Goal: Check status: Check status

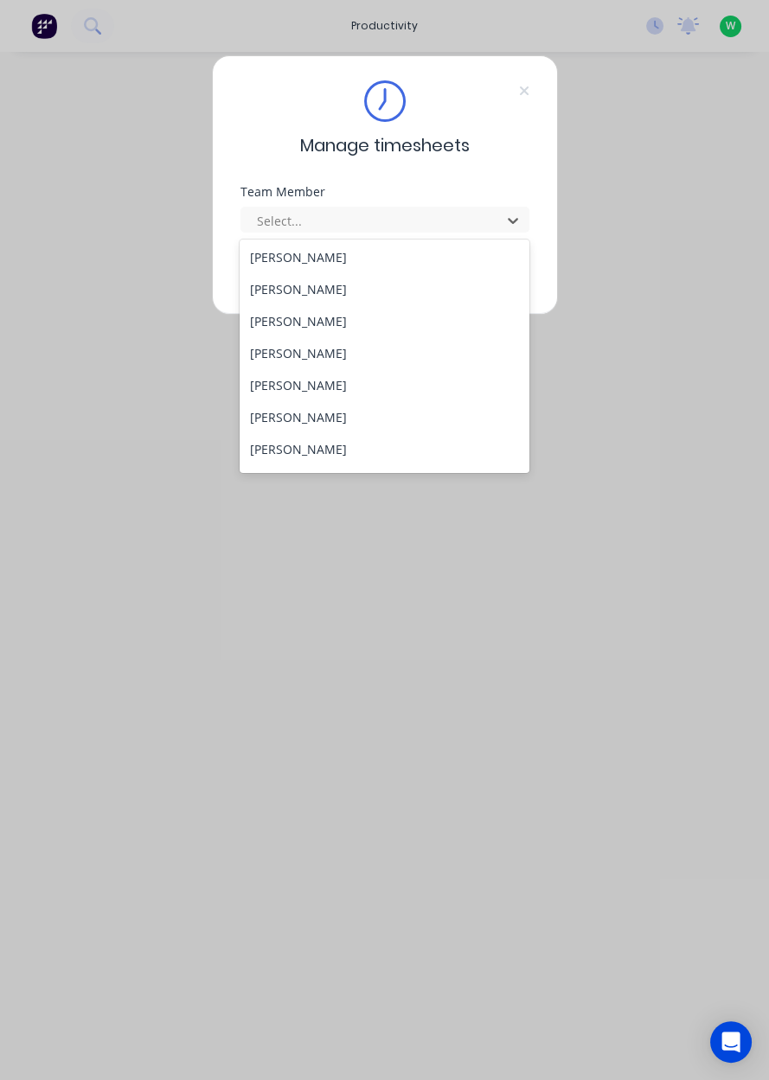
scroll to position [100, 0]
click at [287, 446] on div "[PERSON_NAME]" at bounding box center [384, 447] width 290 height 32
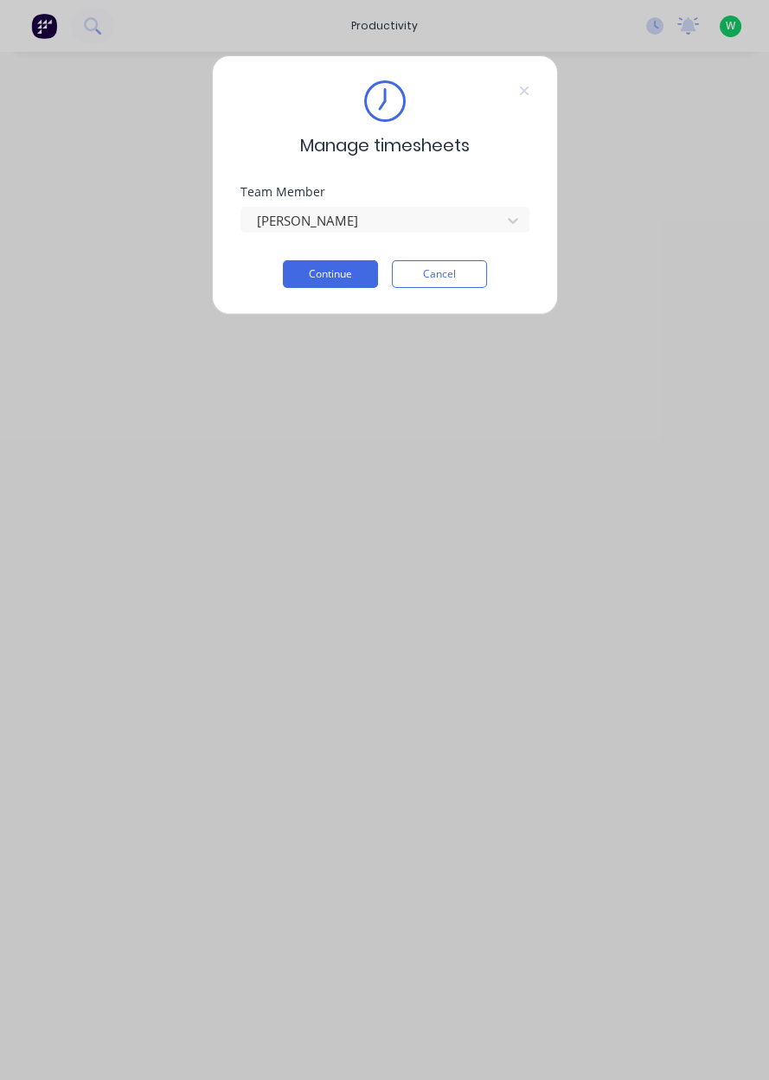
click at [321, 278] on button "Continue" at bounding box center [330, 274] width 95 height 28
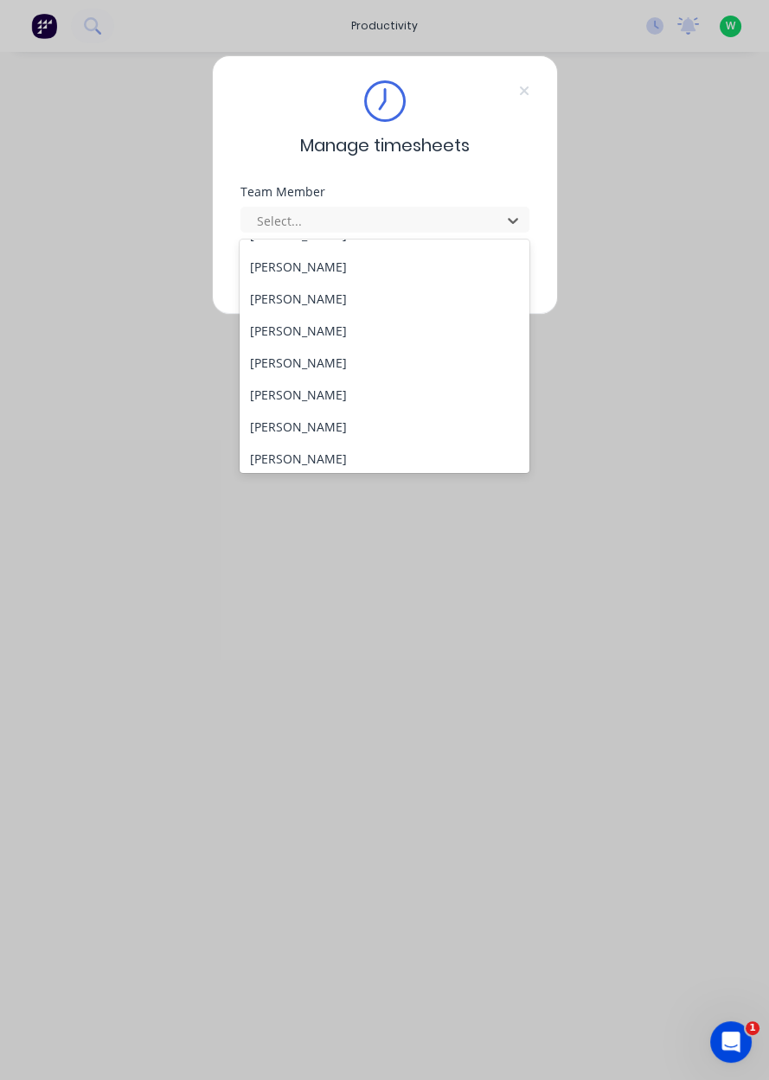
scroll to position [89, 0]
click at [303, 430] on div "[PERSON_NAME]" at bounding box center [384, 426] width 290 height 32
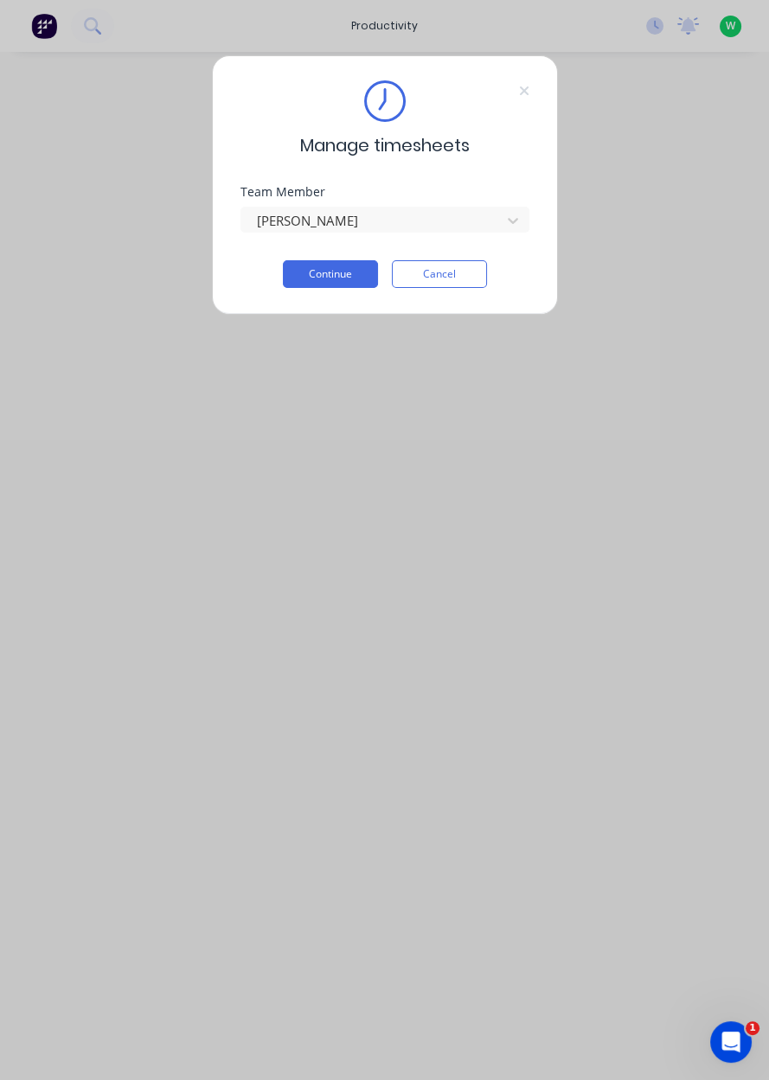
click at [315, 278] on button "Continue" at bounding box center [330, 274] width 95 height 28
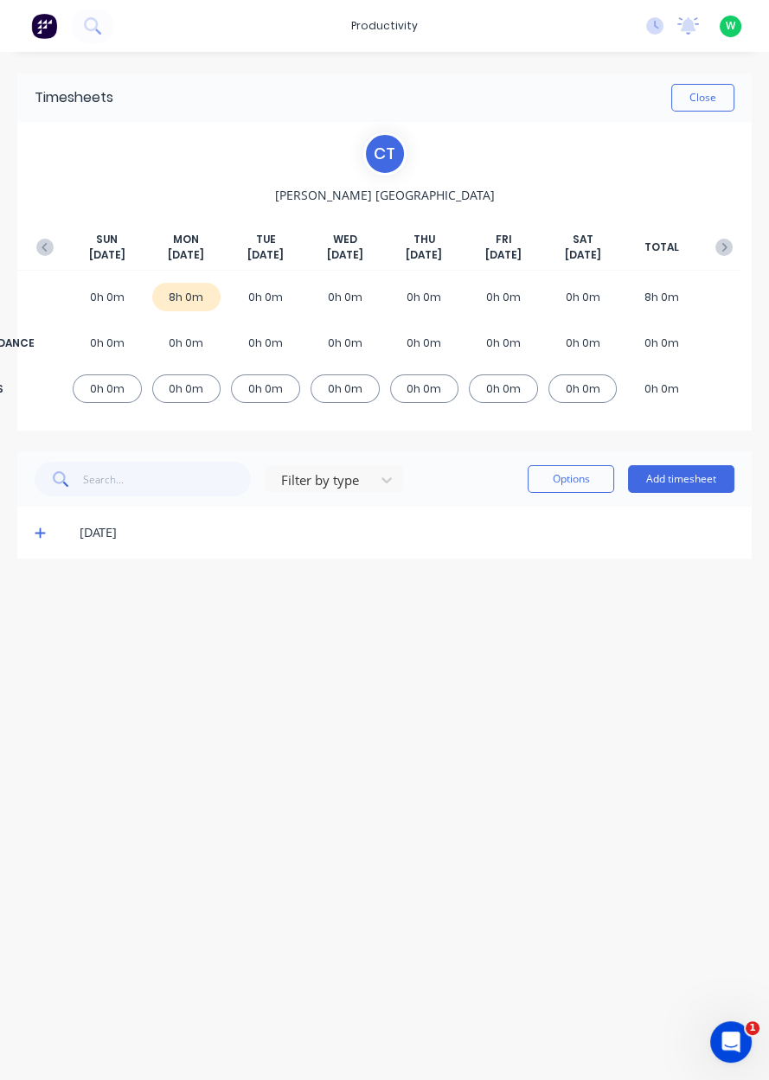
click at [39, 533] on icon at bounding box center [40, 533] width 10 height 10
